Goal: Information Seeking & Learning: Learn about a topic

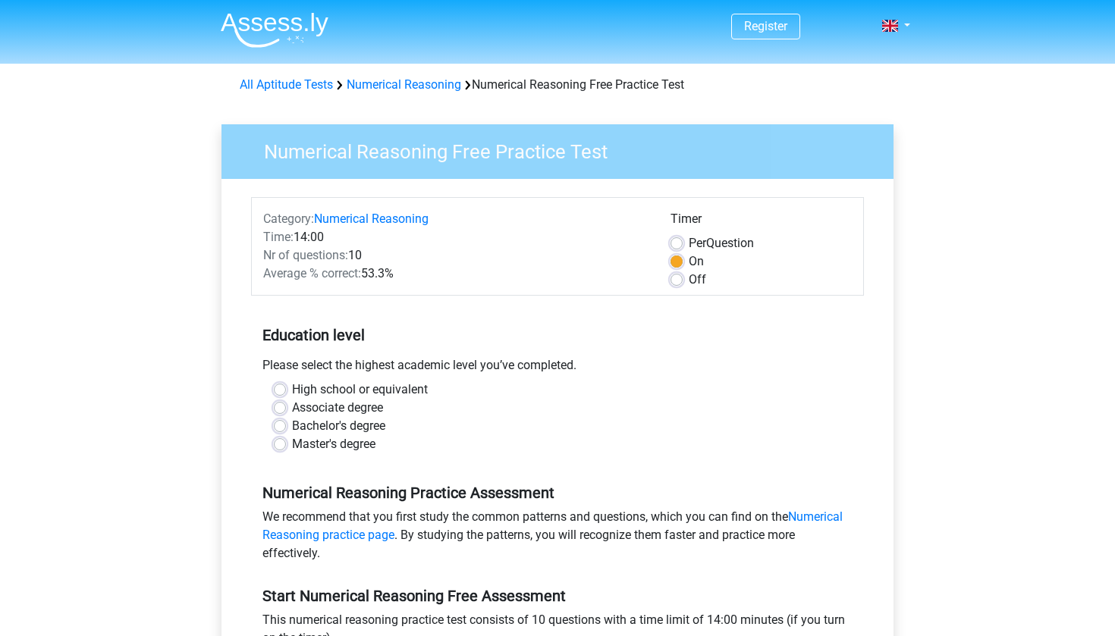
click at [366, 425] on label "Bachelor's degree" at bounding box center [338, 426] width 93 height 18
click at [286, 425] on input "Bachelor's degree" at bounding box center [280, 424] width 12 height 15
radio input "true"
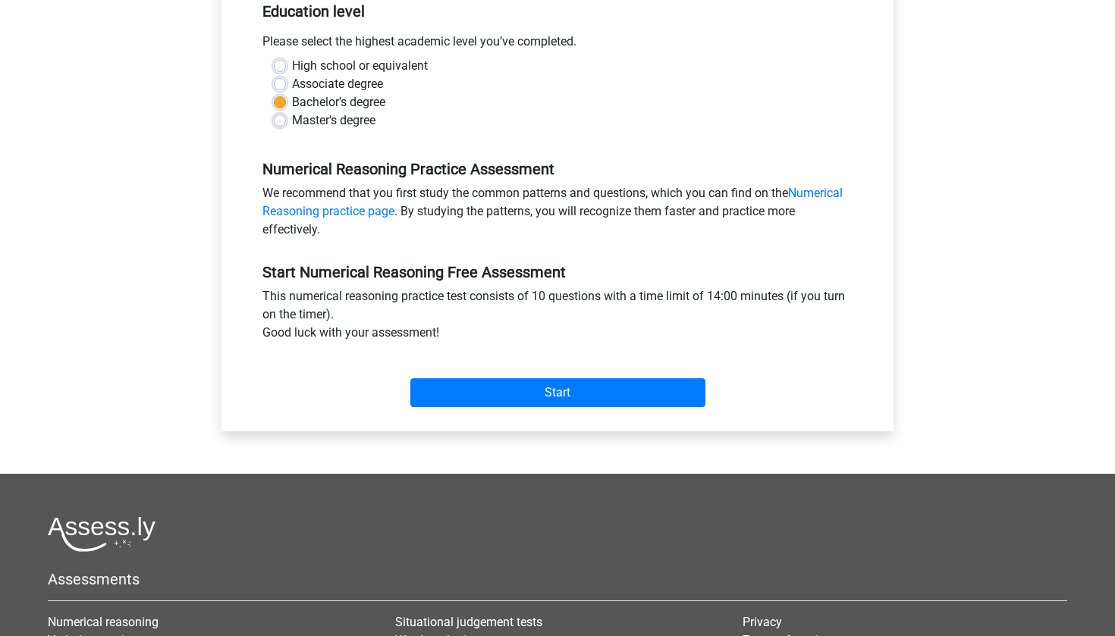
scroll to position [523, 0]
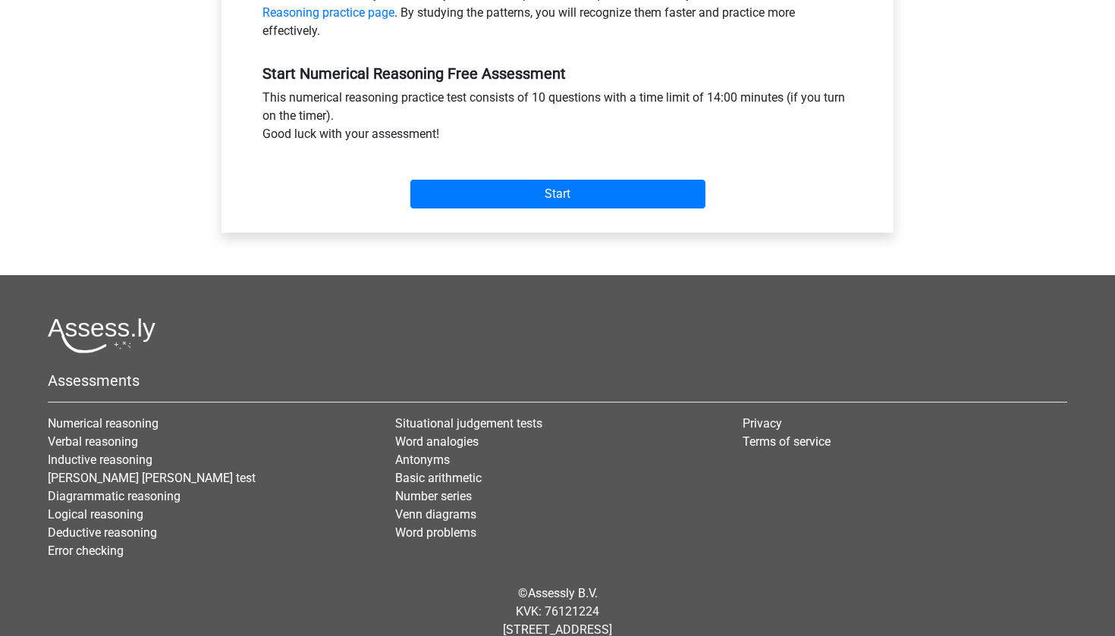
click at [582, 212] on div "Start" at bounding box center [557, 181] width 613 height 65
click at [573, 193] on input "Start" at bounding box center [557, 194] width 295 height 29
click at [554, 207] on input "Start" at bounding box center [557, 194] width 295 height 29
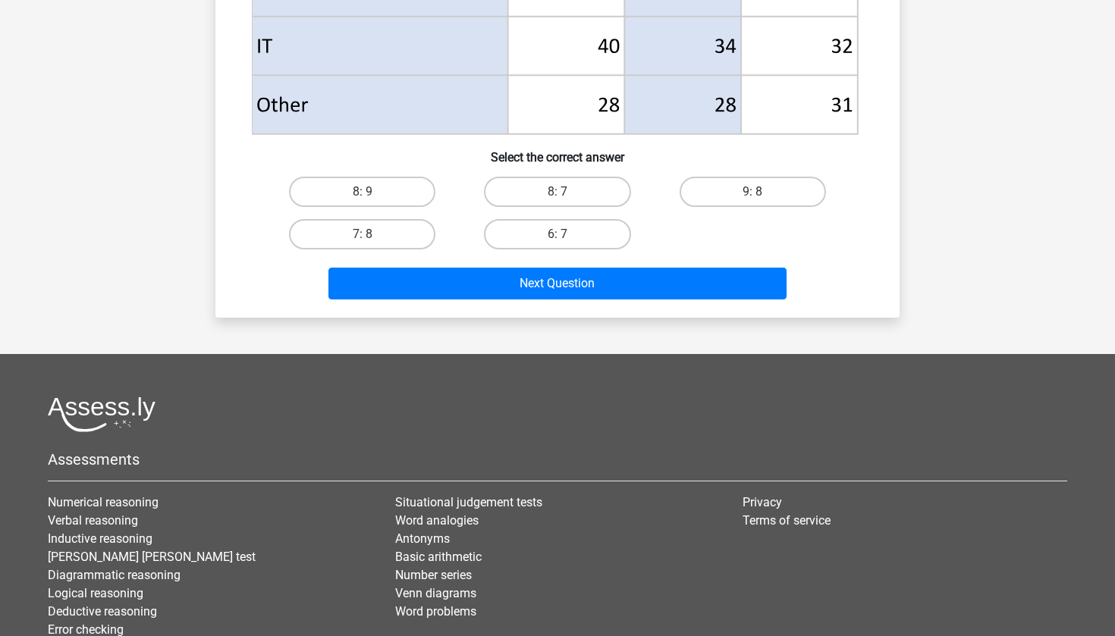
scroll to position [752, 0]
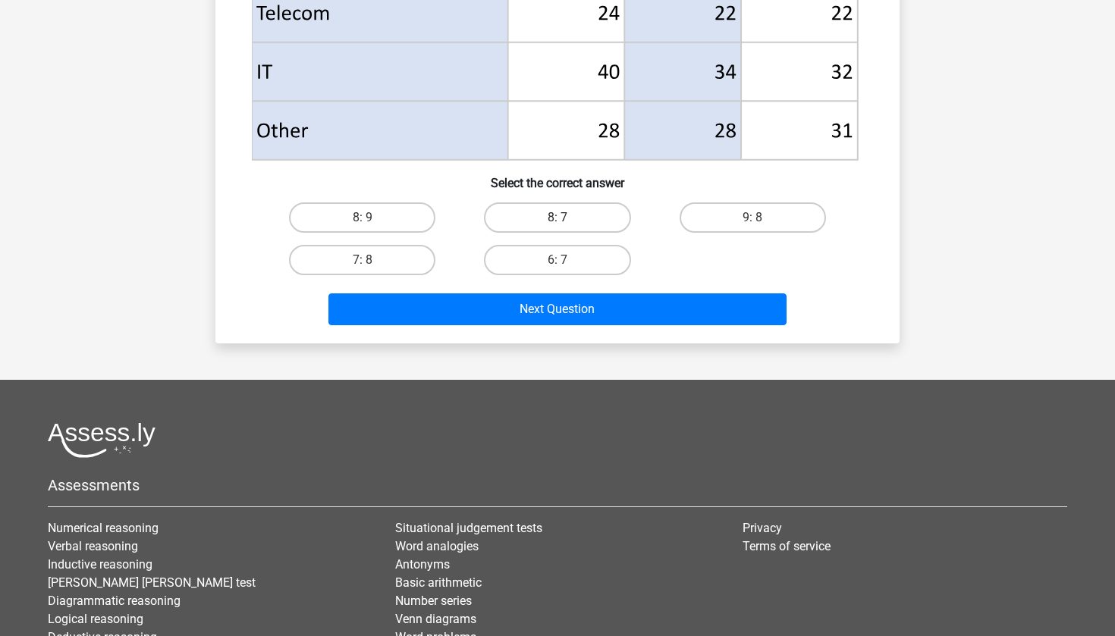
click at [577, 221] on label "8: 7" at bounding box center [557, 218] width 146 height 30
click at [567, 221] on input "8: 7" at bounding box center [563, 223] width 10 height 10
radio input "true"
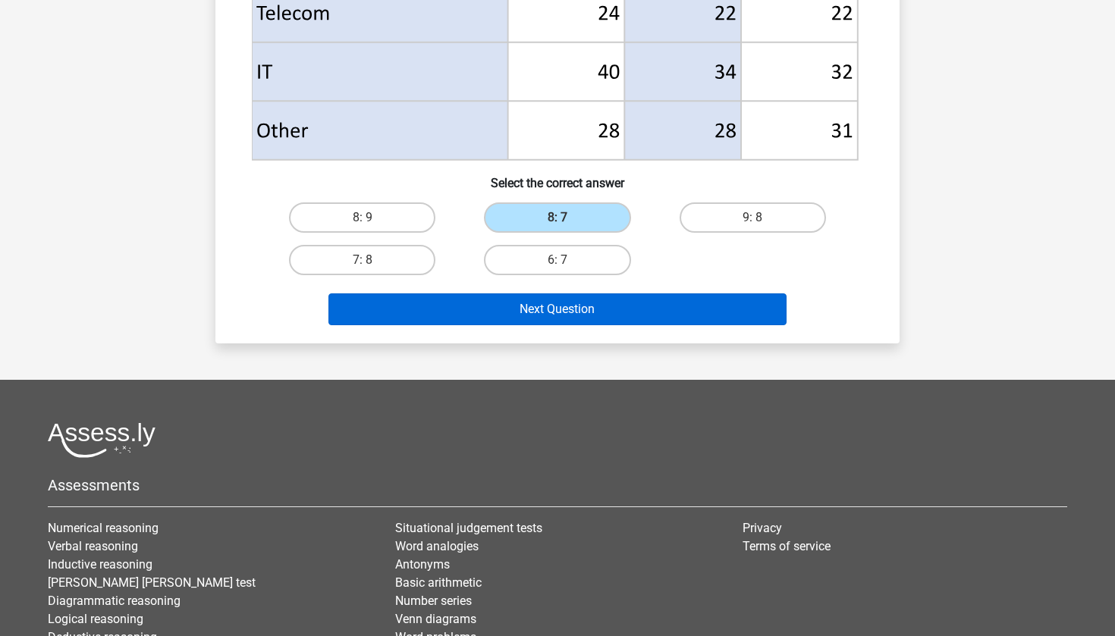
click at [620, 319] on button "Next Question" at bounding box center [557, 310] width 459 height 32
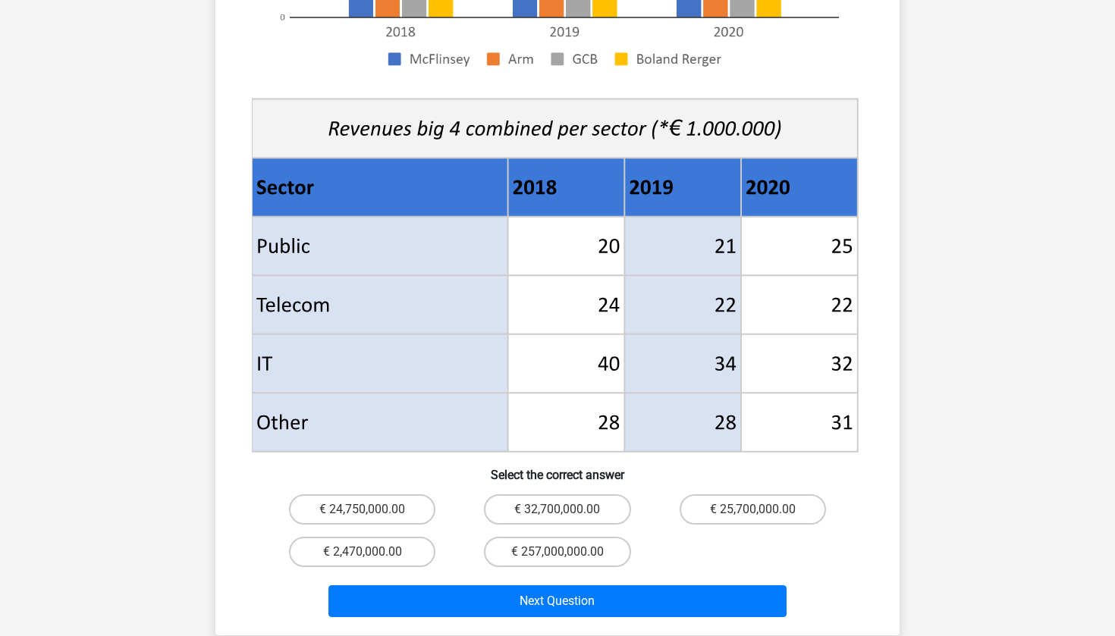
scroll to position [758, 0]
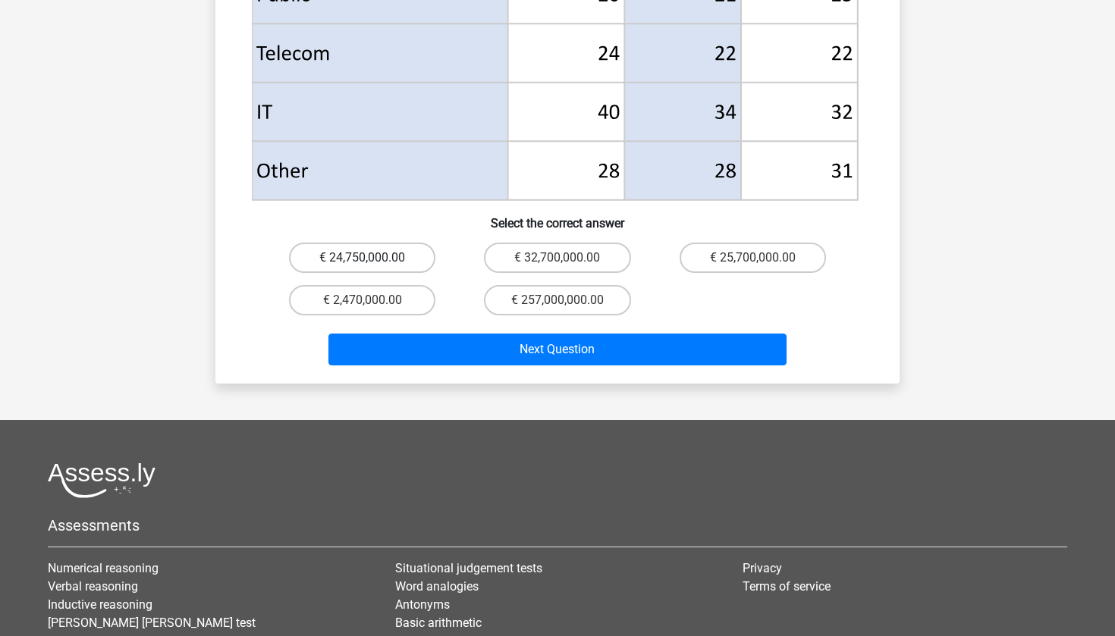
click at [418, 243] on label "€ 24,750,000.00" at bounding box center [362, 258] width 146 height 30
click at [372, 258] on input "€ 24,750,000.00" at bounding box center [368, 263] width 10 height 10
radio input "true"
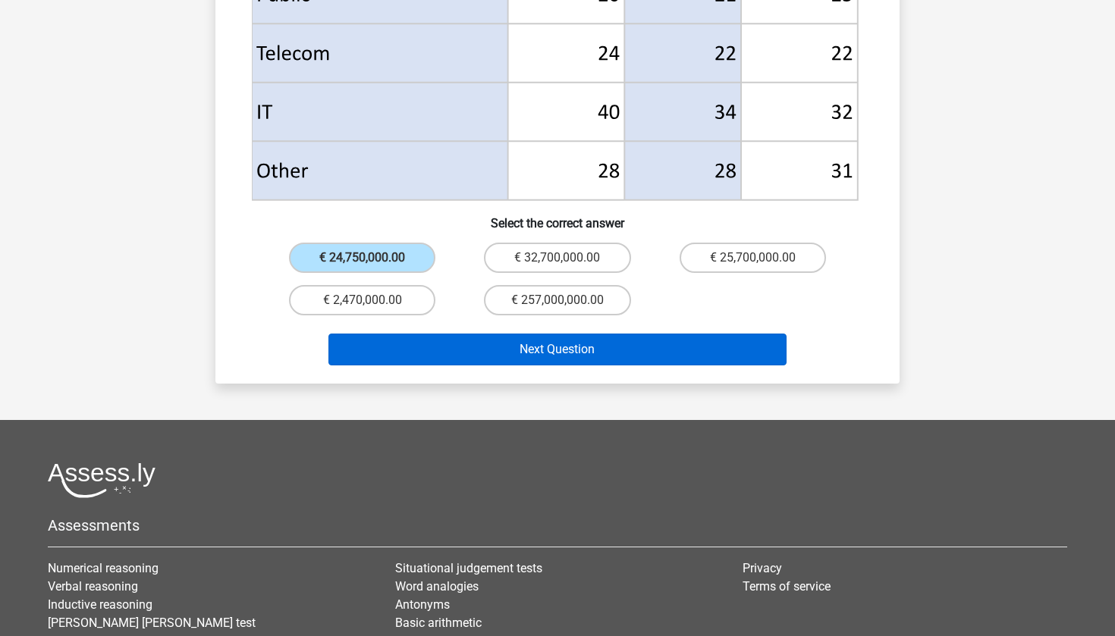
click at [536, 335] on button "Next Question" at bounding box center [557, 350] width 459 height 32
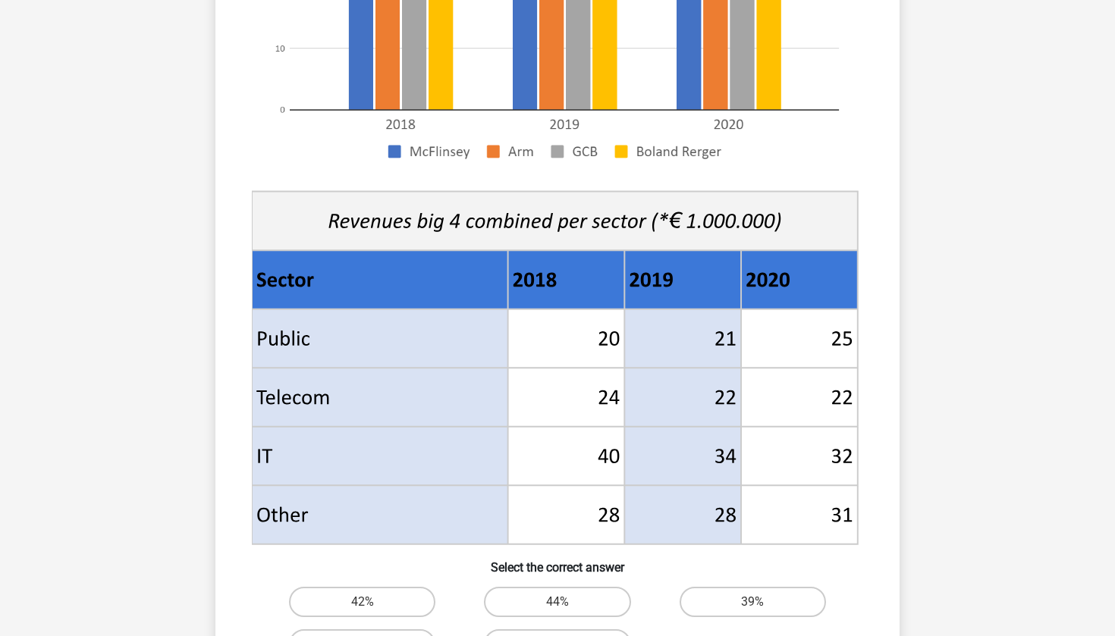
scroll to position [595, 0]
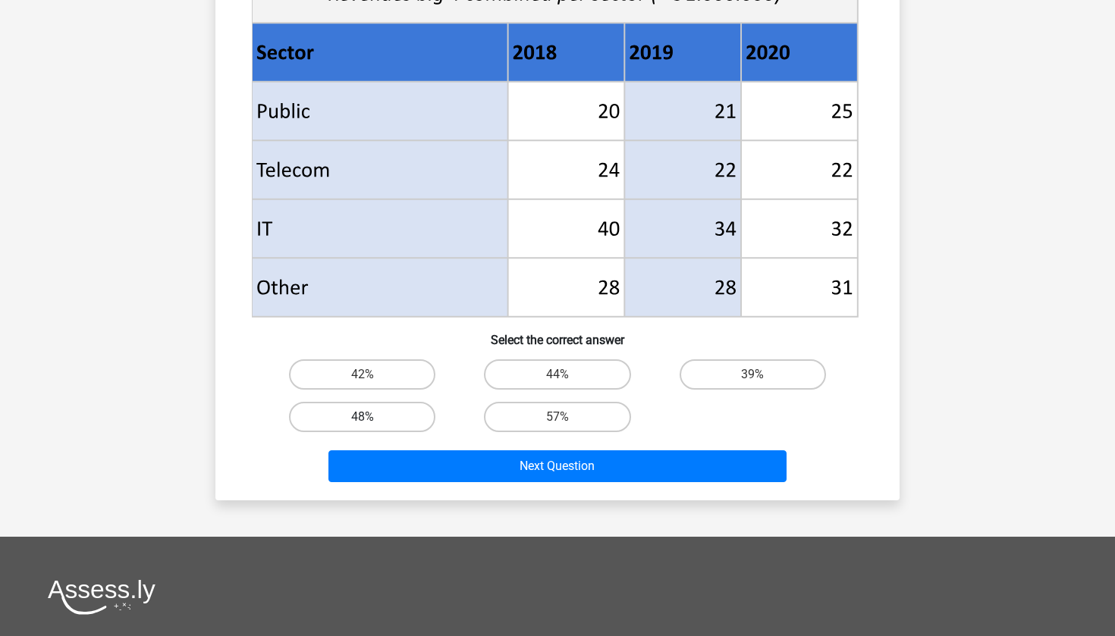
click at [378, 411] on label "48%" at bounding box center [362, 417] width 146 height 30
click at [372, 417] on input "48%" at bounding box center [368, 422] width 10 height 10
radio input "true"
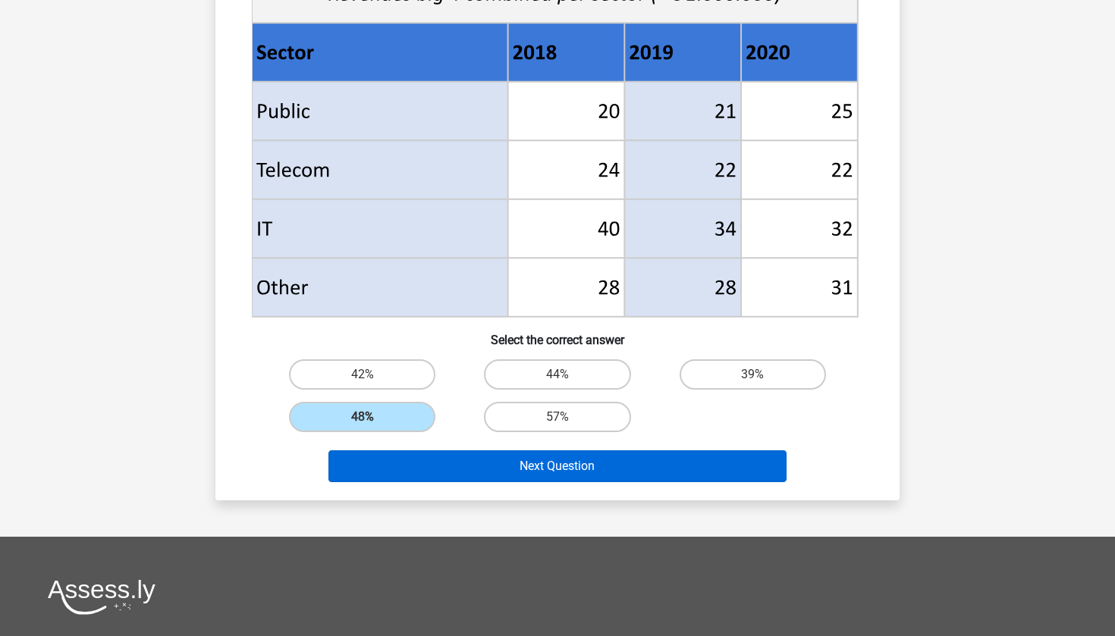
click at [489, 454] on button "Next Question" at bounding box center [557, 467] width 459 height 32
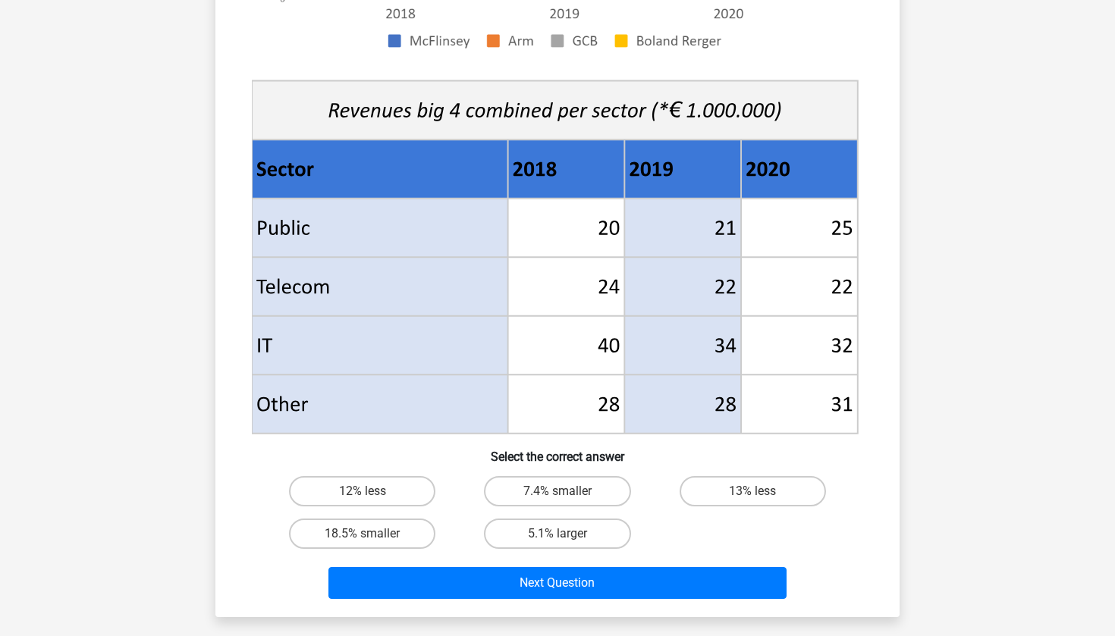
scroll to position [478, 0]
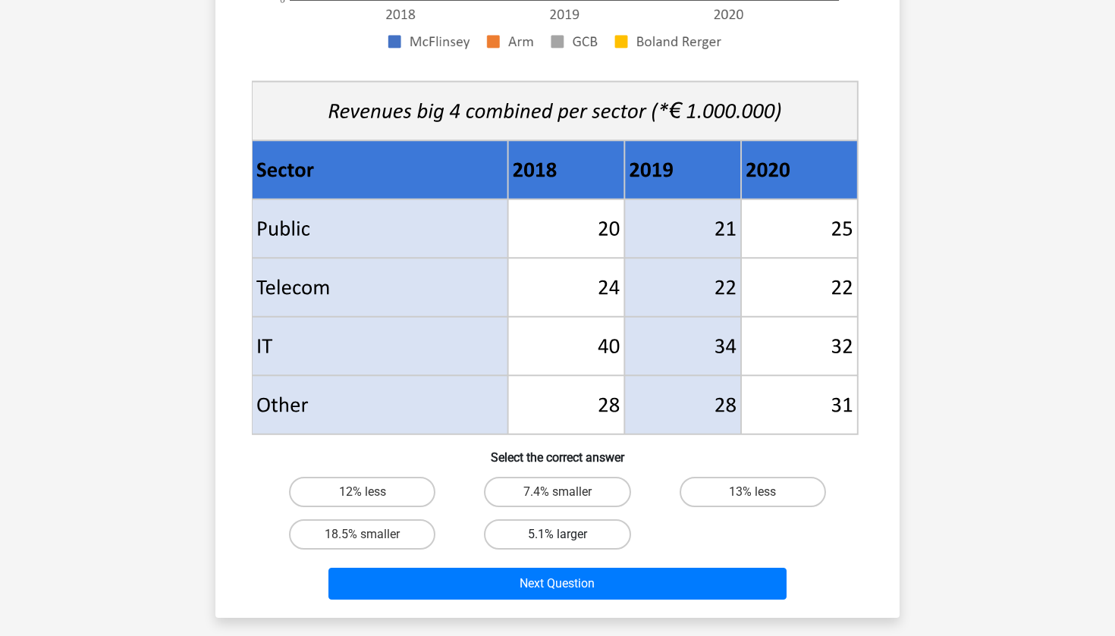
click at [554, 538] on label "5.1% larger" at bounding box center [557, 535] width 146 height 30
click at [558, 538] on input "5.1% larger" at bounding box center [563, 540] width 10 height 10
radio input "true"
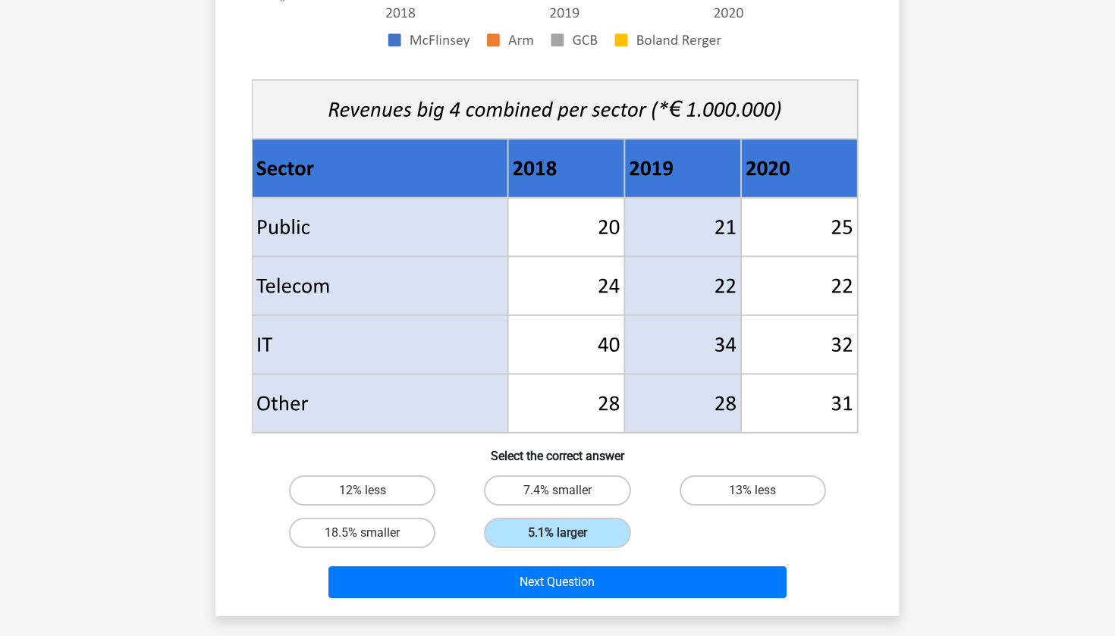
scroll to position [479, 0]
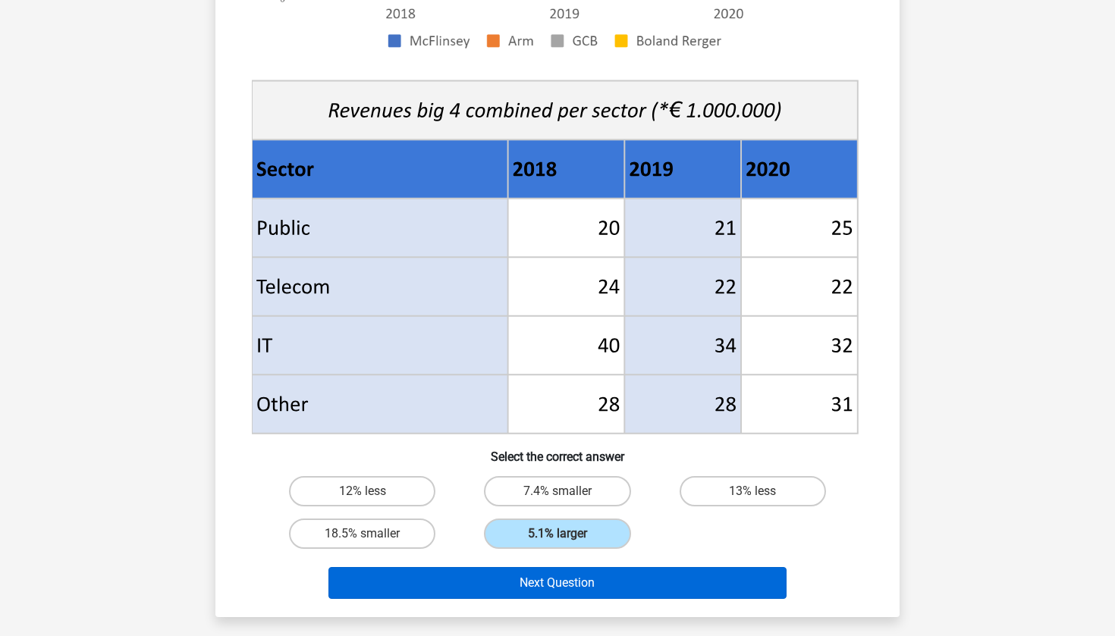
click at [652, 592] on button "Next Question" at bounding box center [557, 583] width 459 height 32
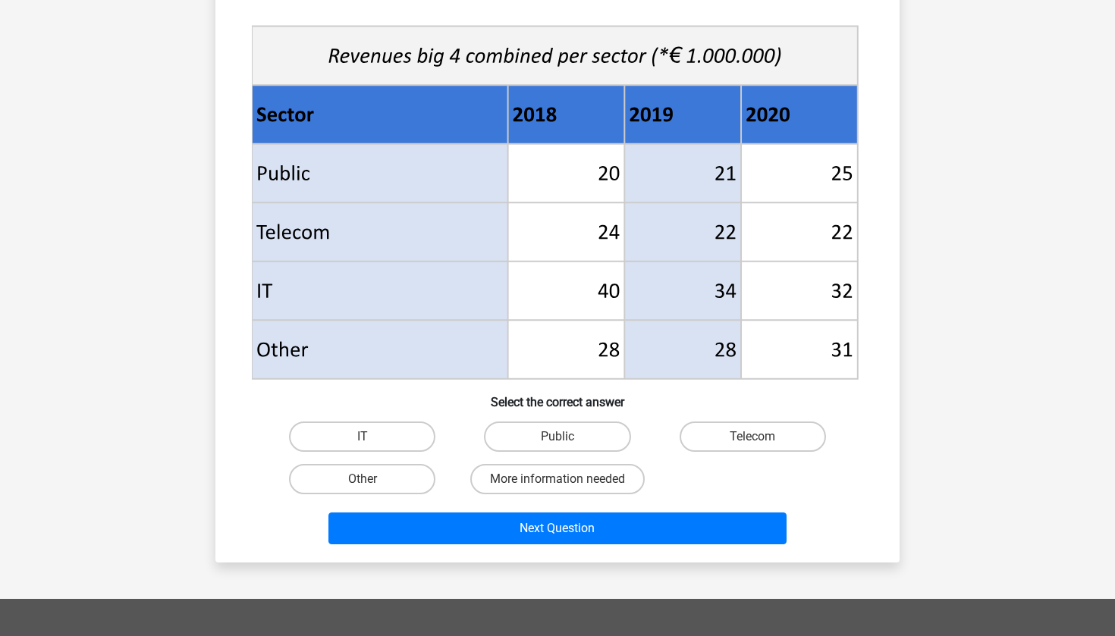
scroll to position [532, 0]
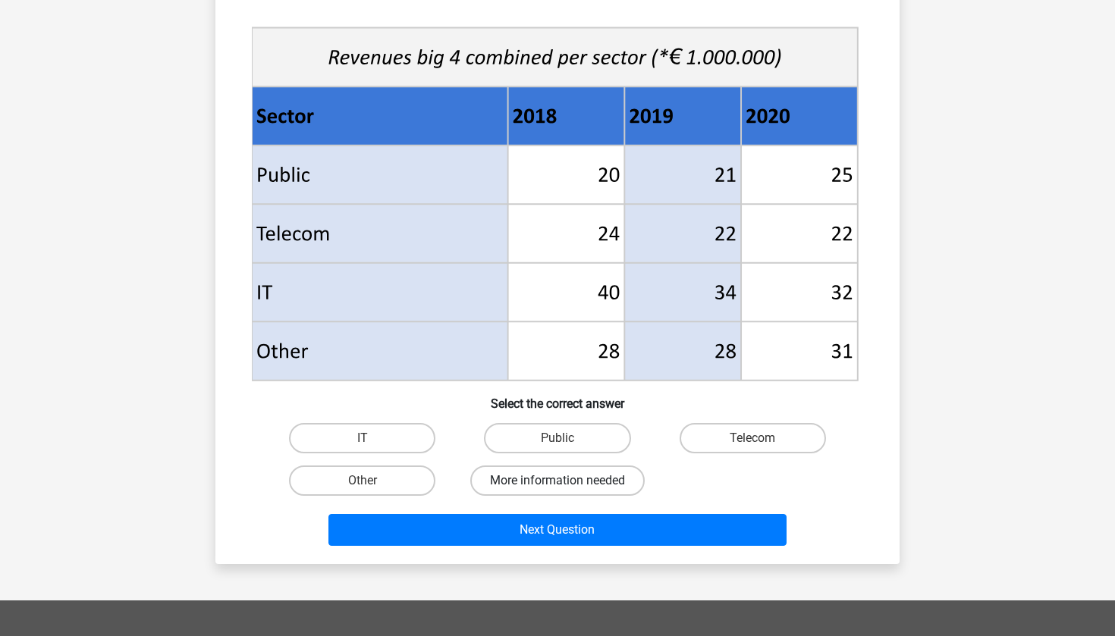
click at [583, 486] on label "More information needed" at bounding box center [557, 481] width 174 height 30
click at [567, 486] on input "More information needed" at bounding box center [563, 486] width 10 height 10
radio input "true"
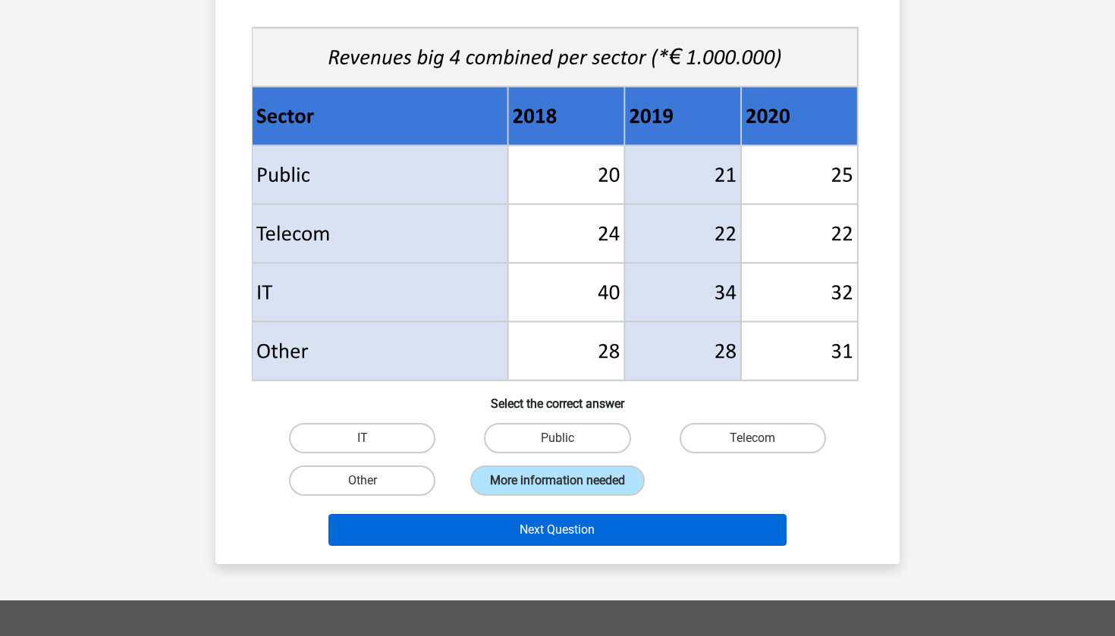
click at [592, 546] on button "Next Question" at bounding box center [557, 530] width 459 height 32
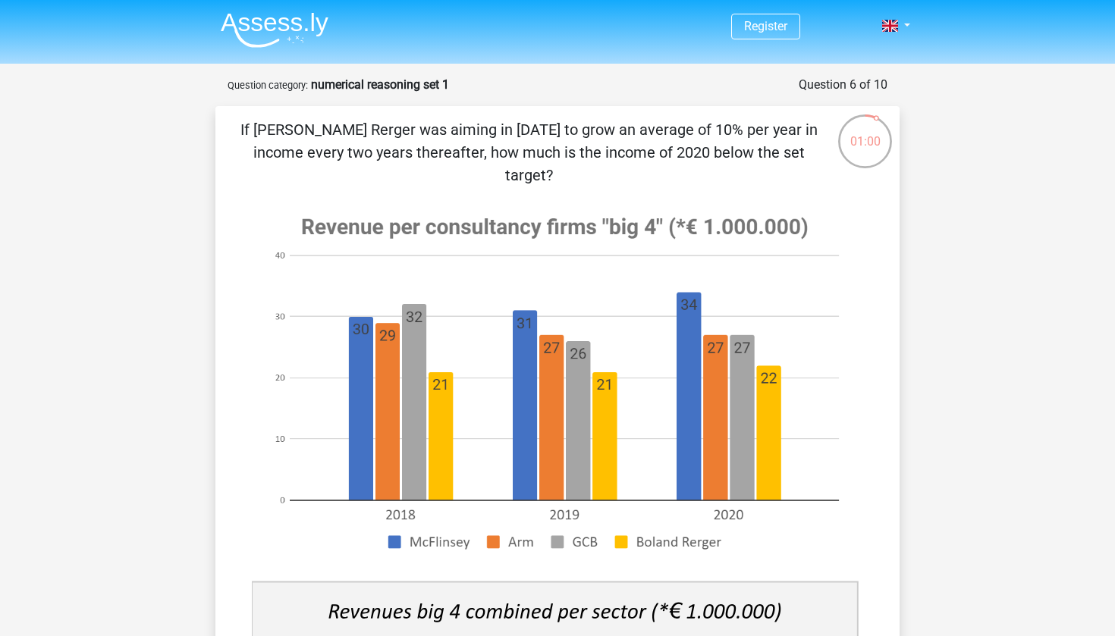
scroll to position [645, 0]
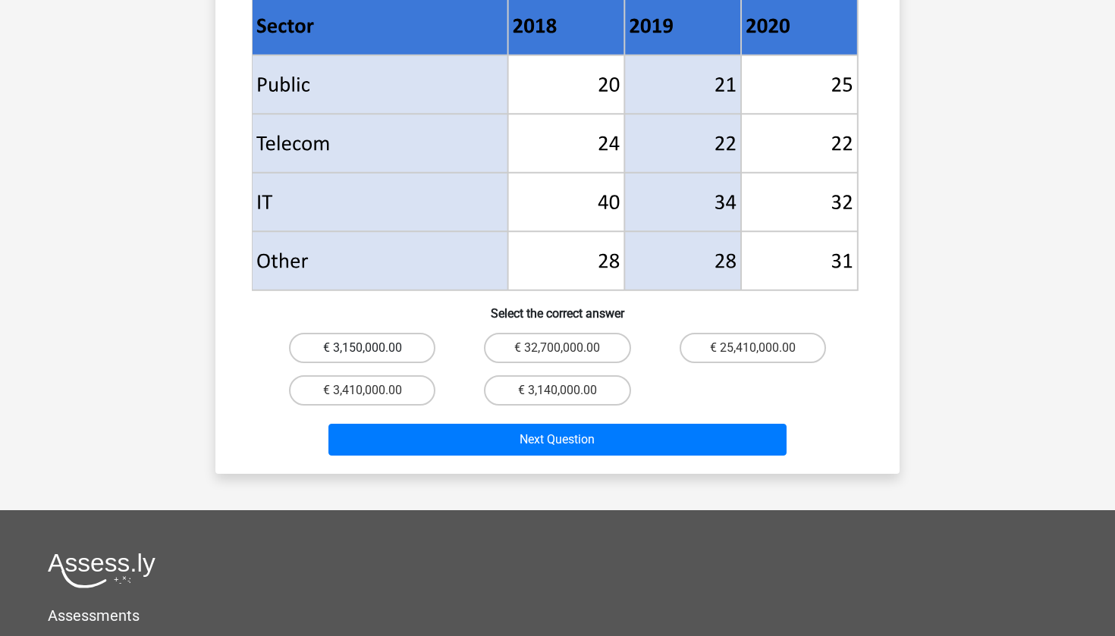
click at [418, 333] on label "€ 3,150,000.00" at bounding box center [362, 348] width 146 height 30
click at [372, 348] on input "€ 3,150,000.00" at bounding box center [368, 353] width 10 height 10
radio input "true"
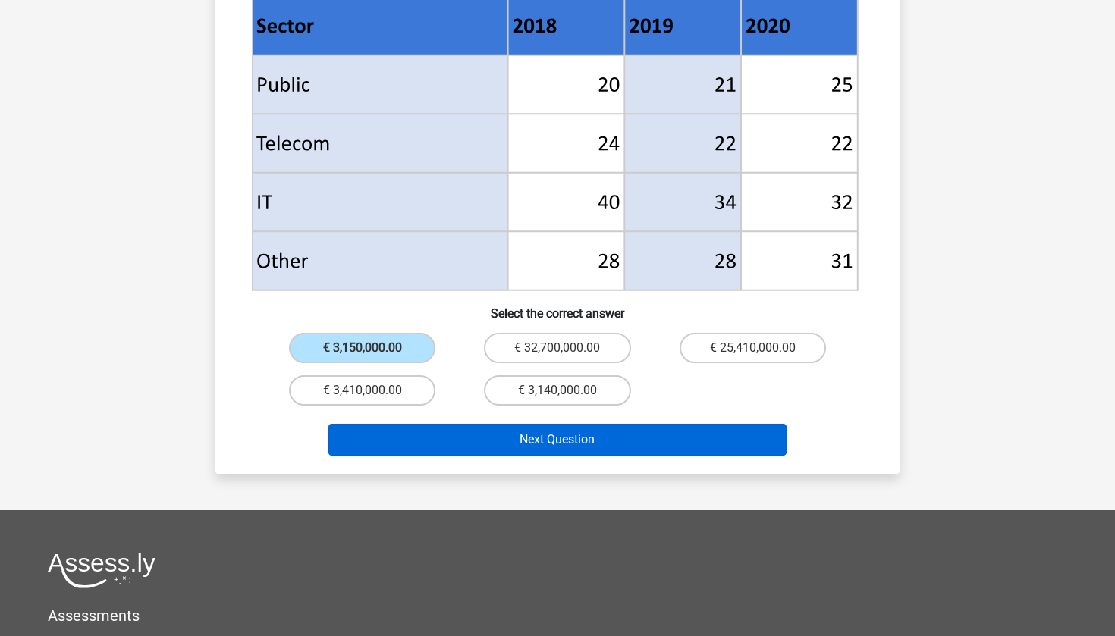
click at [463, 424] on button "Next Question" at bounding box center [557, 440] width 459 height 32
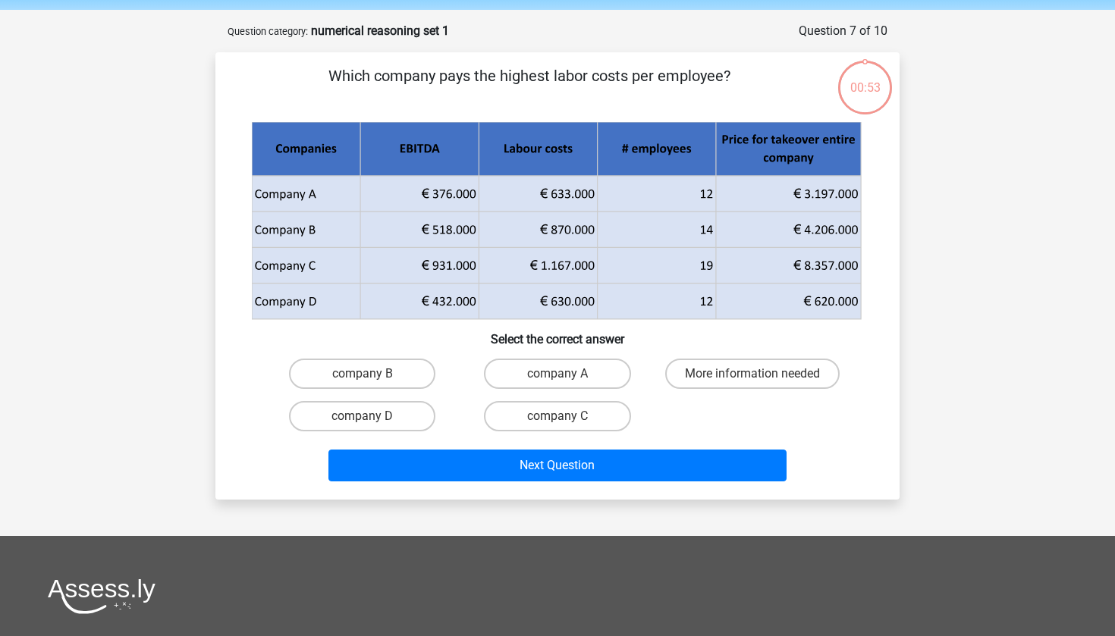
scroll to position [52, 0]
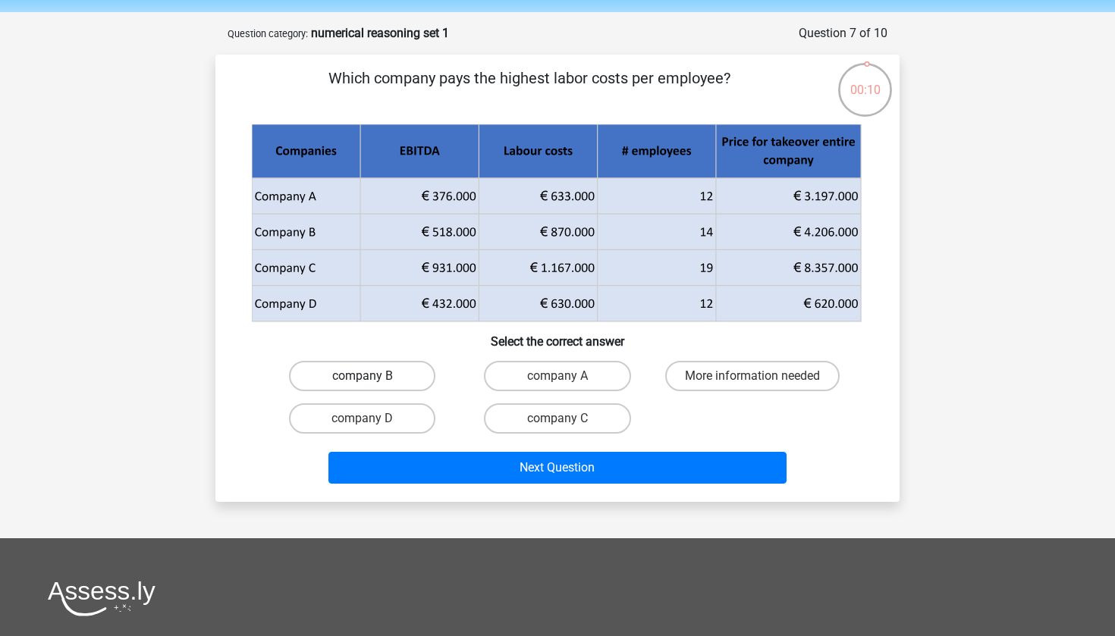
click at [414, 375] on label "company B" at bounding box center [362, 376] width 146 height 30
click at [372, 376] on input "company B" at bounding box center [368, 381] width 10 height 10
radio input "true"
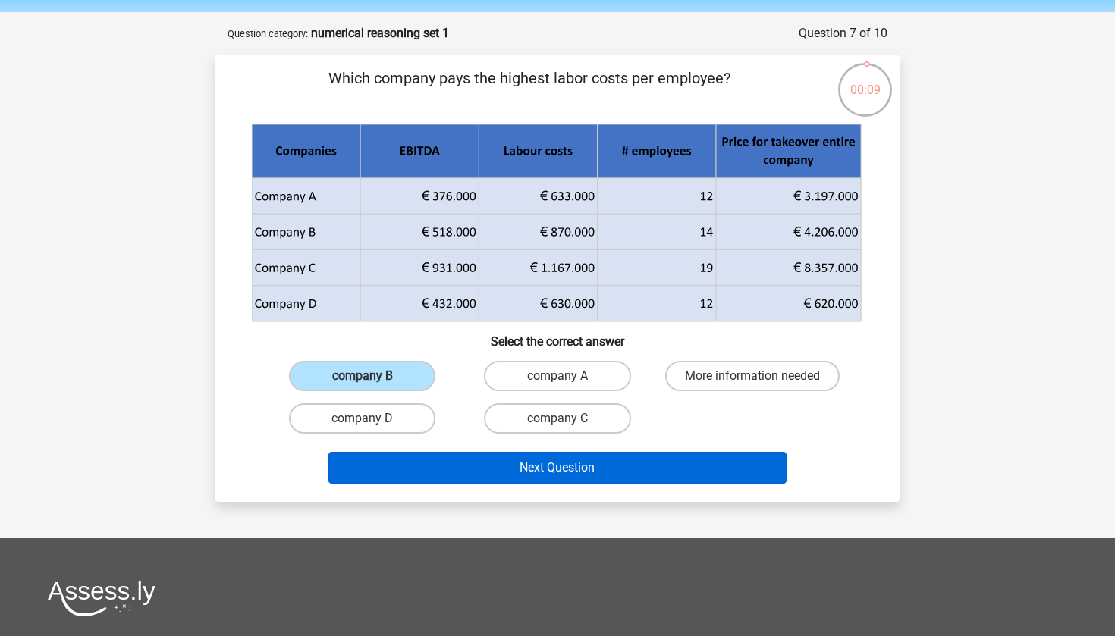
click at [505, 470] on button "Next Question" at bounding box center [557, 468] width 459 height 32
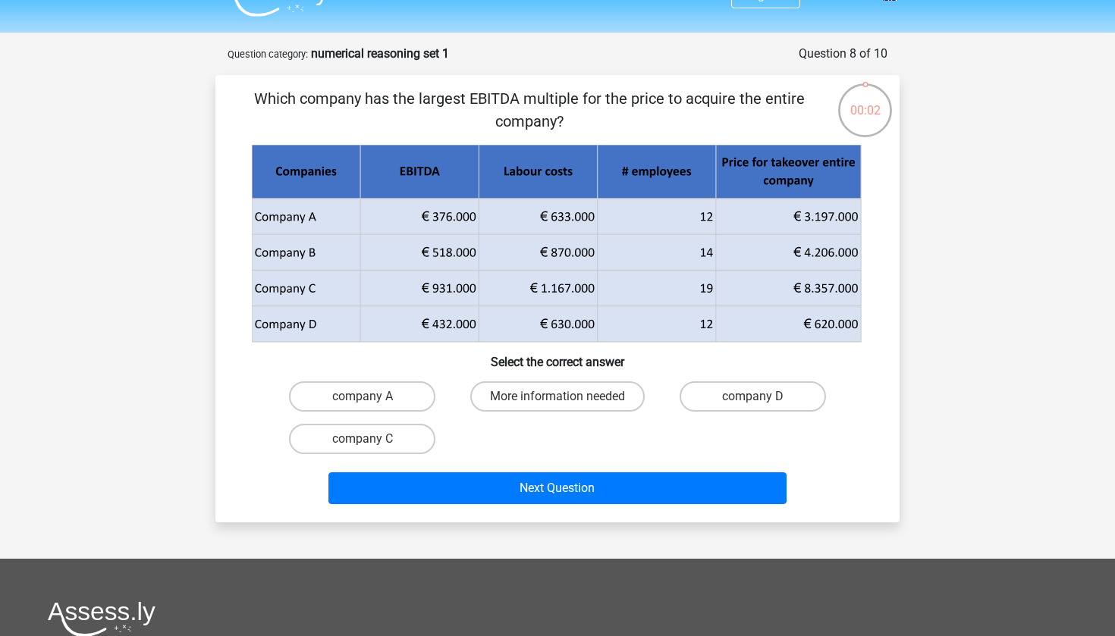
scroll to position [17, 0]
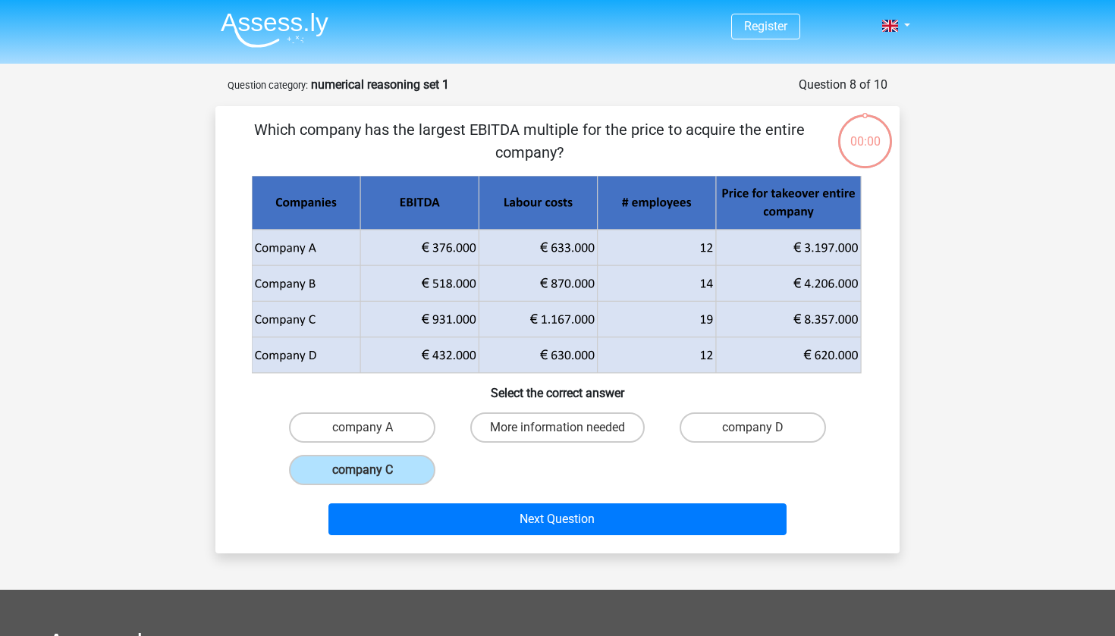
scroll to position [17, 0]
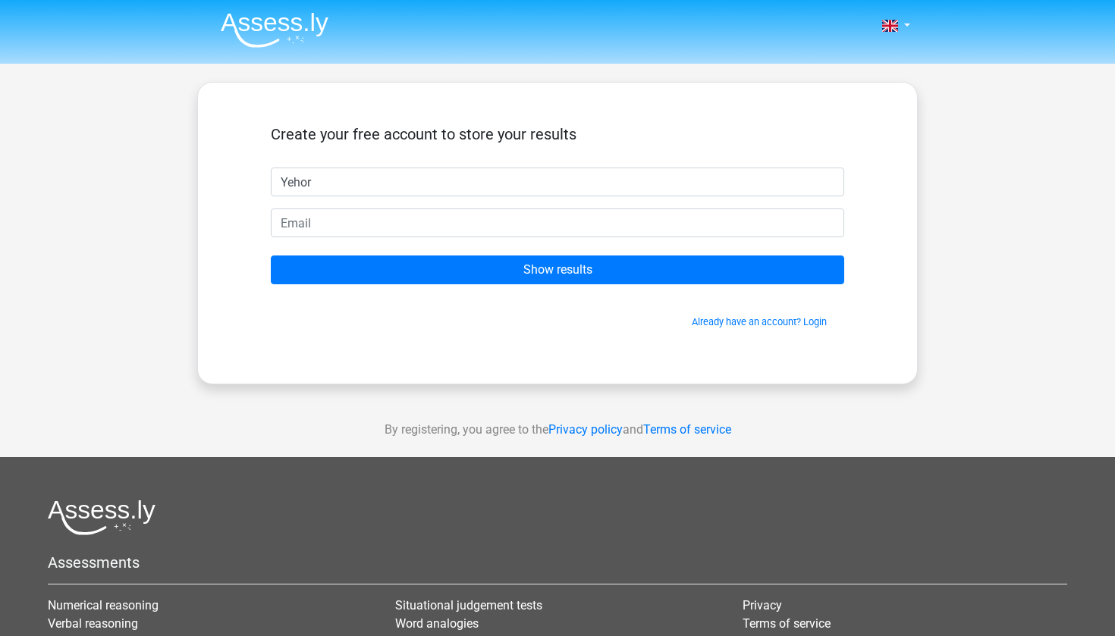
type input "Yehor"
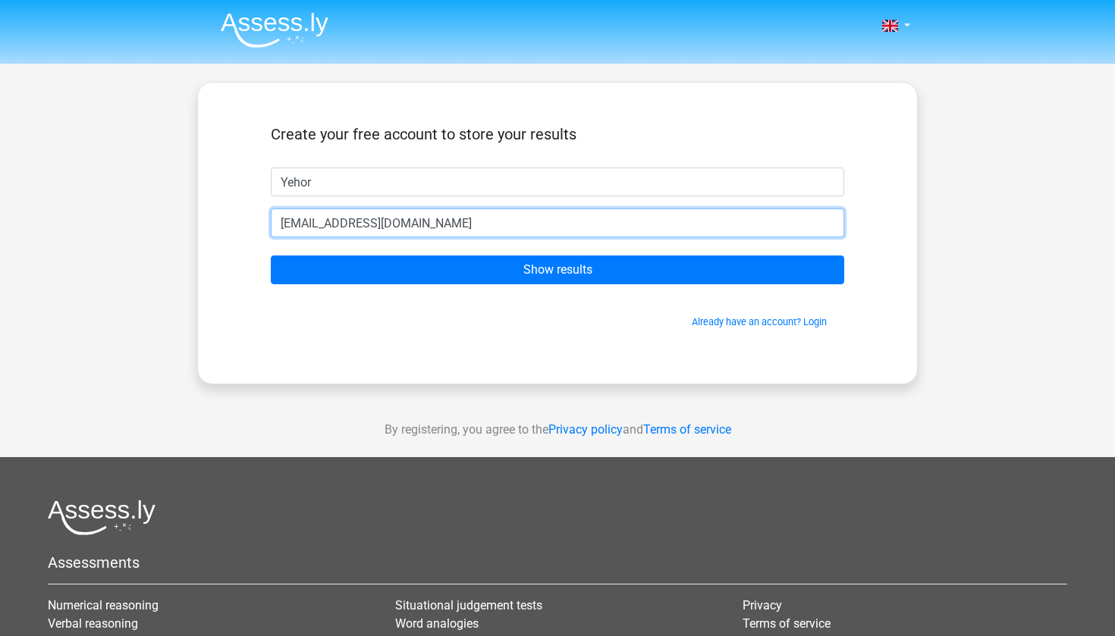
type input "[EMAIL_ADDRESS][DOMAIN_NAME]"
click at [558, 270] on input "Show results" at bounding box center [557, 270] width 573 height 29
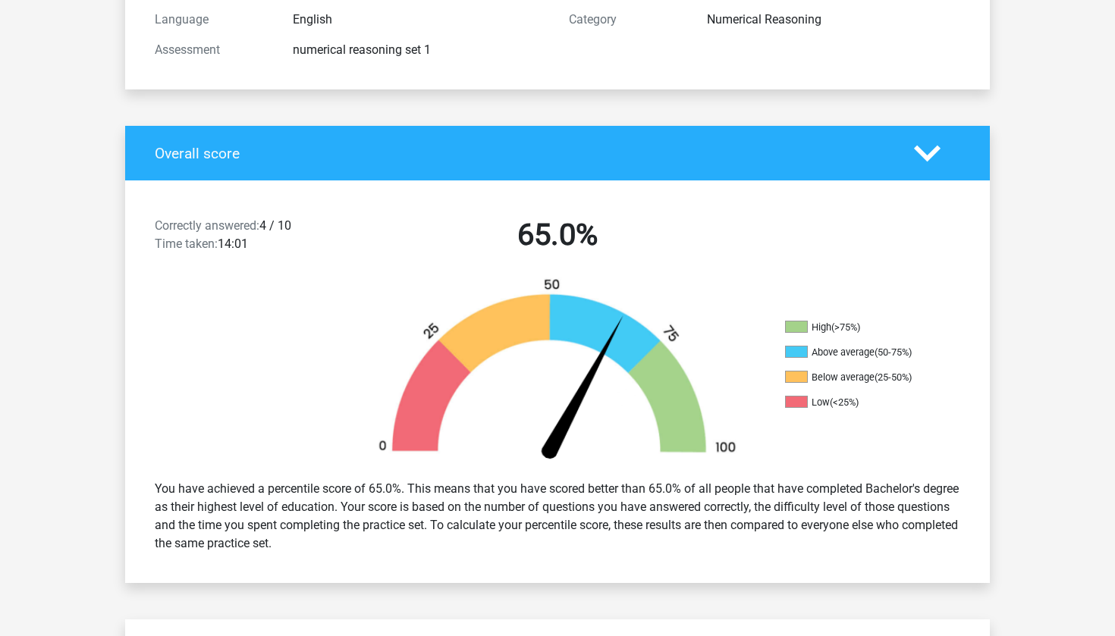
scroll to position [206, 0]
